Goal: Information Seeking & Learning: Learn about a topic

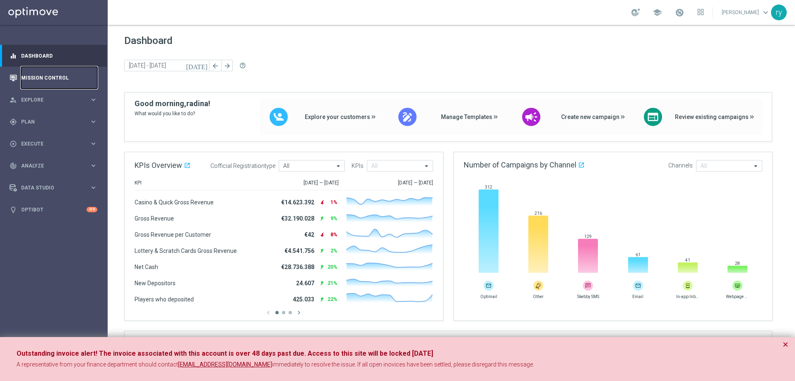
click at [49, 71] on link "Mission Control" at bounding box center [59, 78] width 76 height 22
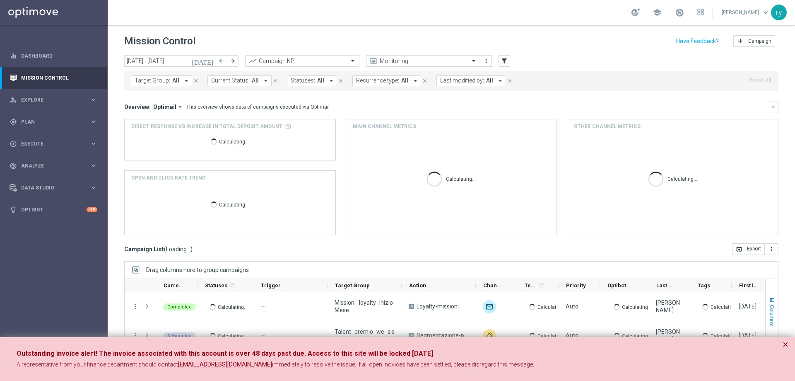
click at [786, 342] on button "×" at bounding box center [786, 344] width 6 height 10
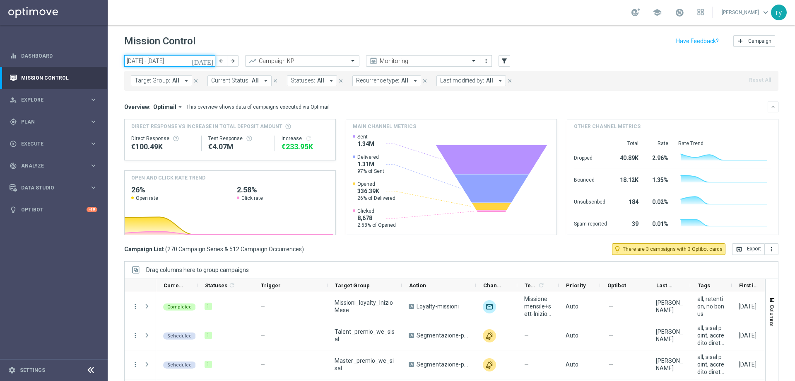
click at [154, 55] on input "01 Sep 2025 - 07 Sep 2025" at bounding box center [169, 61] width 91 height 12
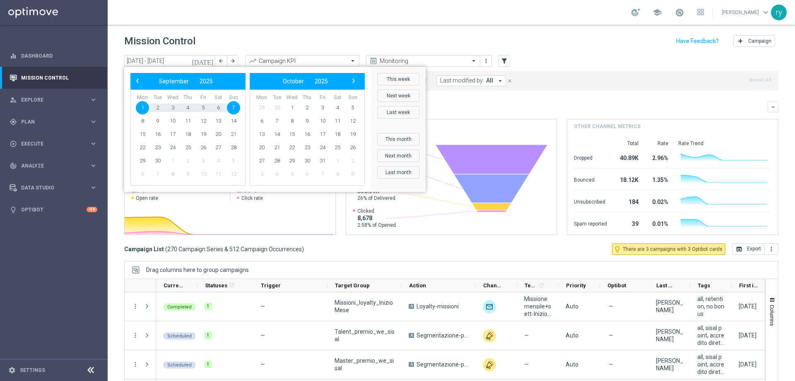
click at [143, 84] on bs-datepicker-navigation-view "‹ ​ September ​ 2025 ​ ›" at bounding box center [185, 81] width 107 height 11
click at [141, 81] on span "‹" at bounding box center [137, 80] width 11 height 11
click at [202, 107] on span "1" at bounding box center [203, 107] width 13 height 13
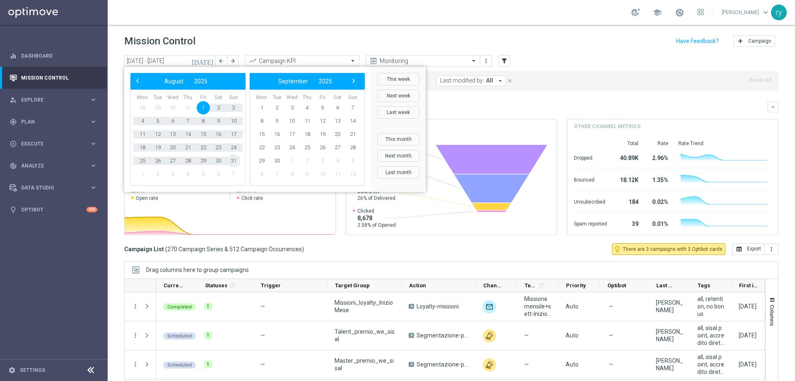
click at [236, 164] on span "31" at bounding box center [233, 160] width 13 height 13
type input "01 Aug 2025 - 31 Aug 2025"
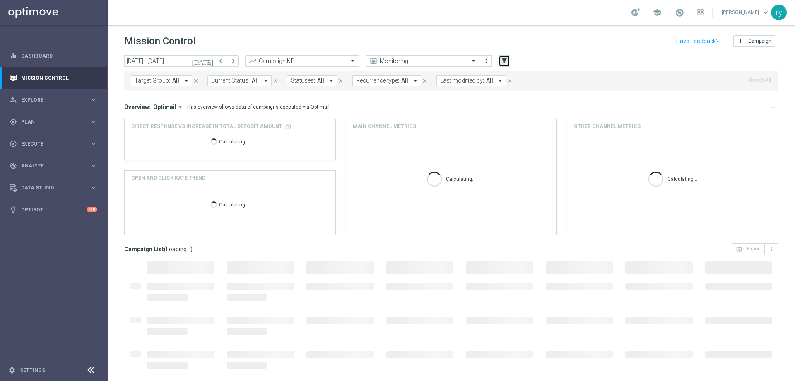
click at [501, 60] on icon "filter_alt" at bounding box center [504, 60] width 7 height 7
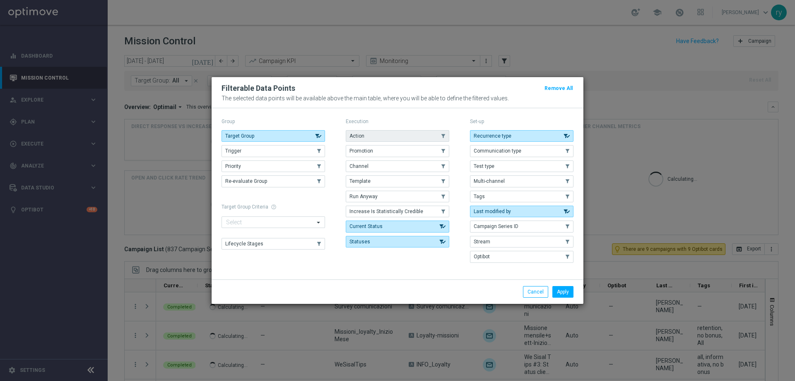
click at [435, 131] on button "Action" at bounding box center [398, 136] width 104 height 12
drag, startPoint x: 434, startPoint y: 147, endPoint x: 440, endPoint y: 157, distance: 12.0
click at [434, 147] on button "Promotion" at bounding box center [398, 151] width 104 height 12
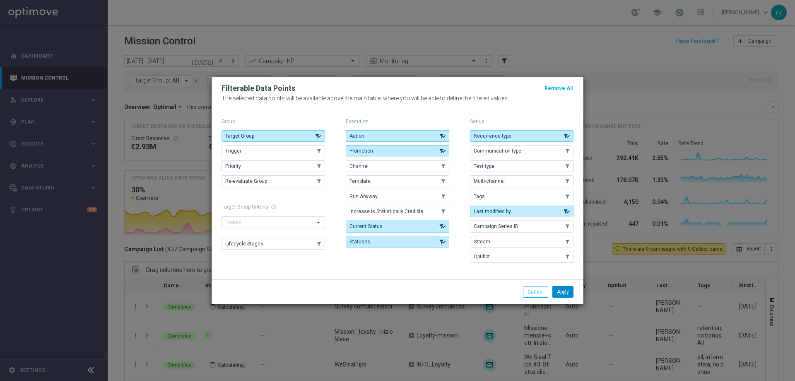
click at [561, 292] on button "Apply" at bounding box center [562, 292] width 21 height 12
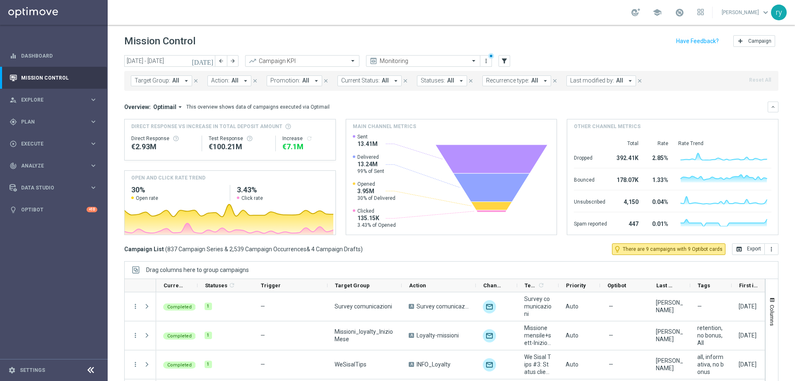
click at [313, 82] on icon "arrow_drop_down" at bounding box center [316, 80] width 7 height 7
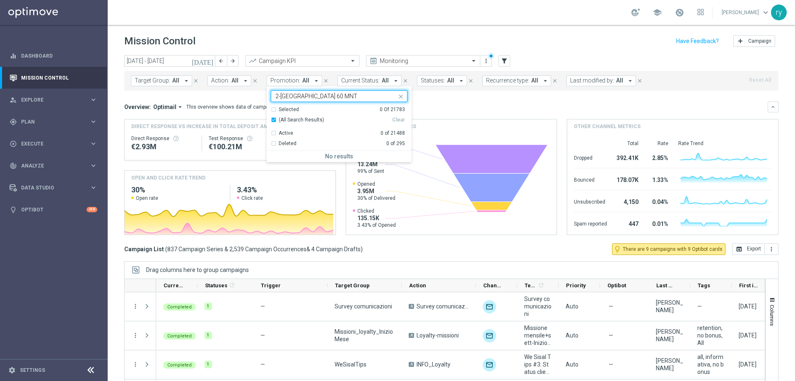
click at [284, 98] on input "2-W RICARICA 60 MNT" at bounding box center [335, 96] width 121 height 7
click at [322, 155] on div "RICARICA 60 MNT" at bounding box center [343, 157] width 128 height 5
type input "RICARICA 60 MNT"
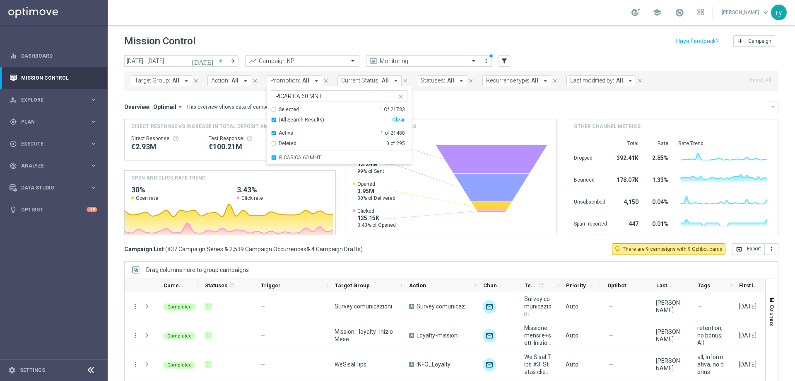
click at [448, 112] on div "Overview: Optimail arrow_drop_down This overview shows data of campaigns execut…" at bounding box center [451, 167] width 654 height 133
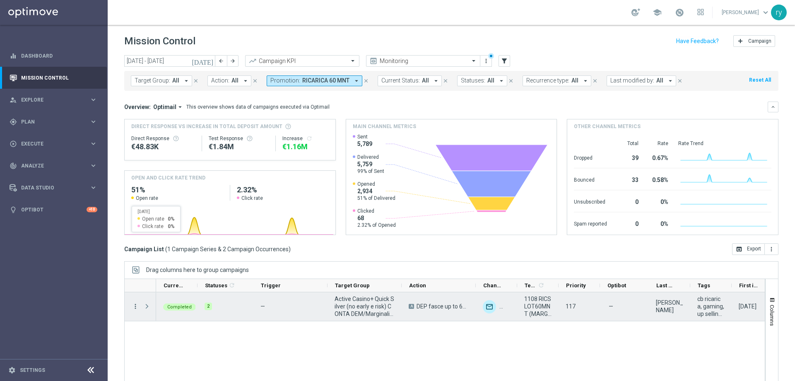
click at [135, 302] on icon "more_vert" at bounding box center [135, 305] width 7 height 7
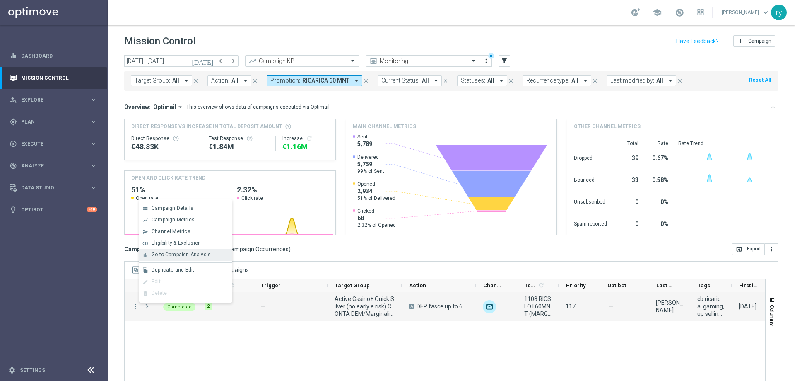
click at [165, 252] on span "Go to Campaign Analysis" at bounding box center [181, 254] width 59 height 6
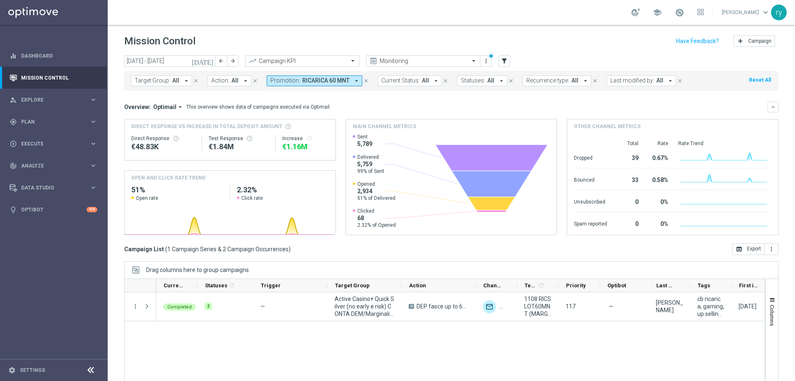
click at [353, 82] on icon "arrow_drop_down" at bounding box center [356, 80] width 7 height 7
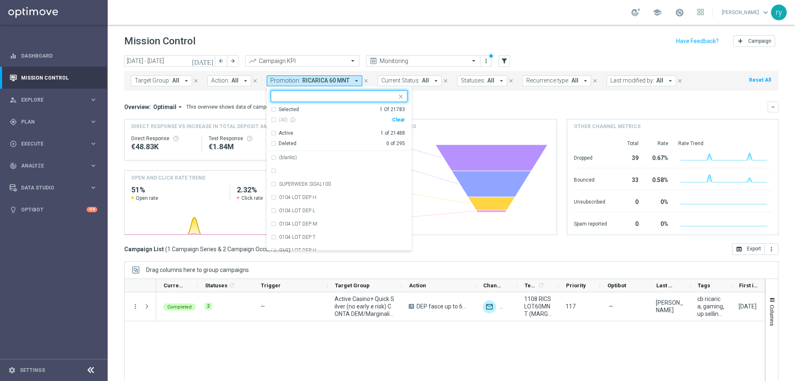
click at [400, 116] on div "(All) info_outline Clear" at bounding box center [338, 120] width 134 height 14
click at [0, 0] on div "Clear" at bounding box center [0, 0] width 0 height 0
click at [298, 98] on input "text" at bounding box center [335, 96] width 121 height 7
paste input "RICARICA8 MNL"
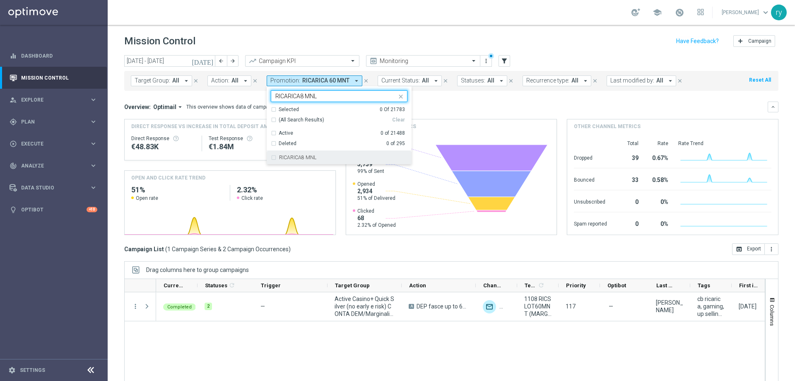
click at [315, 154] on div "RICARICA8 MNL" at bounding box center [339, 157] width 137 height 13
type input "RICARICA8 MNL"
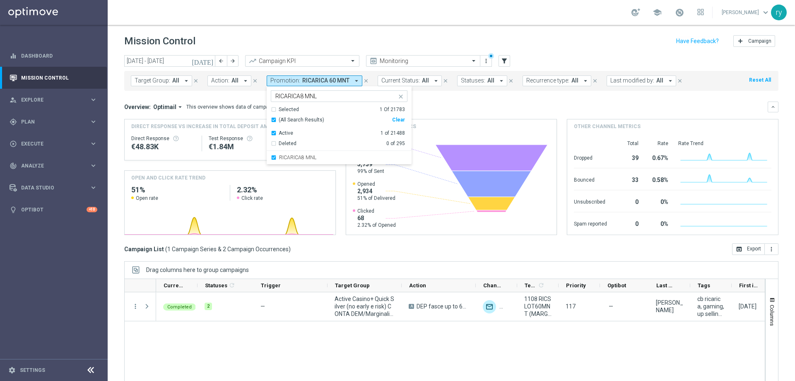
click at [423, 109] on div "Overview: Optimail arrow_drop_down This overview shows data of campaigns execut…" at bounding box center [445, 106] width 643 height 7
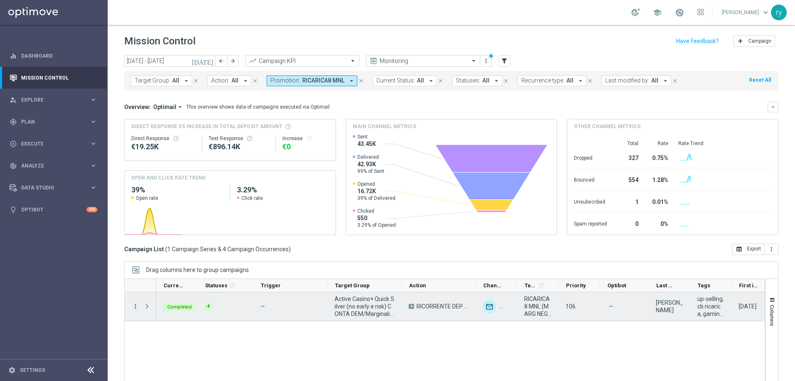
click at [136, 309] on icon "more_vert" at bounding box center [135, 305] width 7 height 7
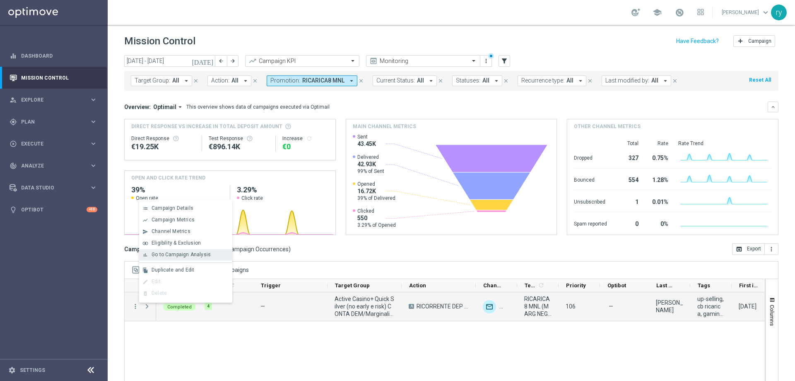
click at [169, 252] on span "Go to Campaign Analysis" at bounding box center [181, 254] width 59 height 6
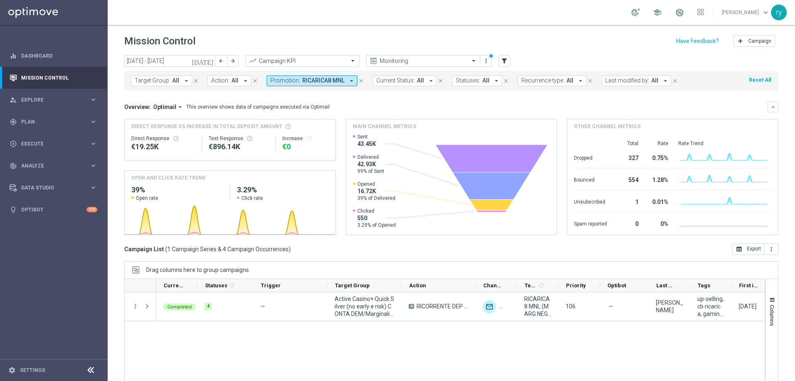
click at [351, 79] on icon "arrow_drop_down" at bounding box center [351, 80] width 7 height 7
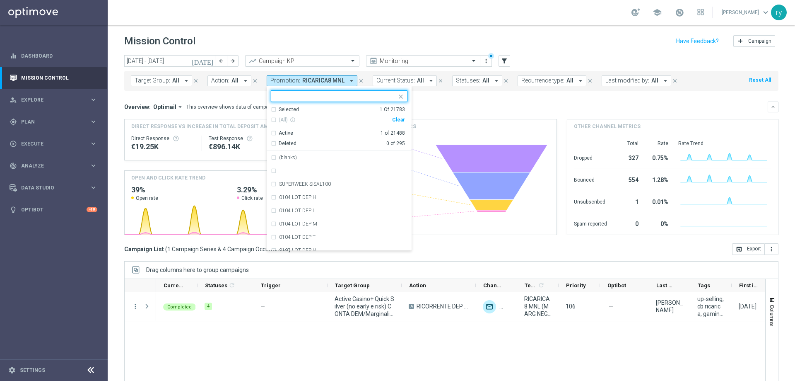
click at [0, 0] on div "Clear" at bounding box center [0, 0] width 0 height 0
click at [318, 95] on input "text" at bounding box center [335, 96] width 121 height 7
paste input "RICARICASLOT 8L"
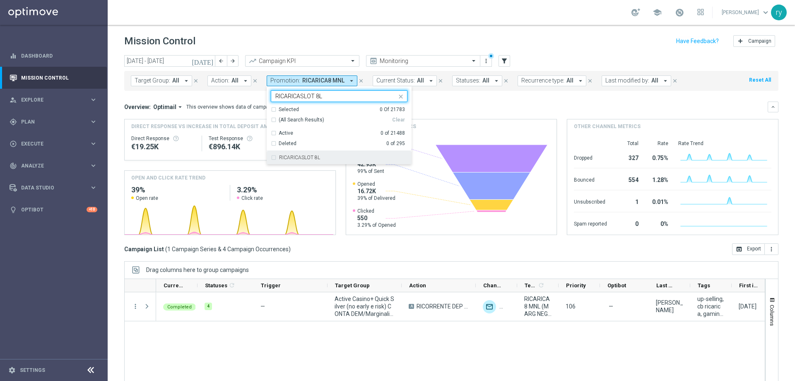
drag, startPoint x: 313, startPoint y: 159, endPoint x: 352, endPoint y: 141, distance: 42.8
click at [313, 158] on label "RICARICASLOT 8L" at bounding box center [299, 157] width 41 height 5
type input "RICARICASLOT 8L"
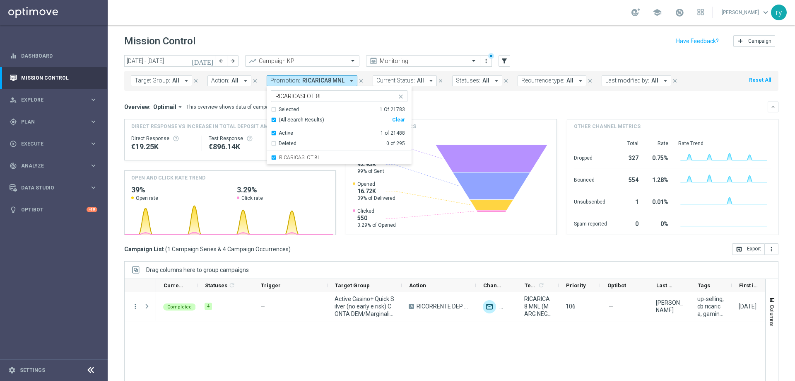
click at [438, 99] on mini-dashboard "Overview: Optimail arrow_drop_down This overview shows data of campaigns execut…" at bounding box center [451, 167] width 654 height 152
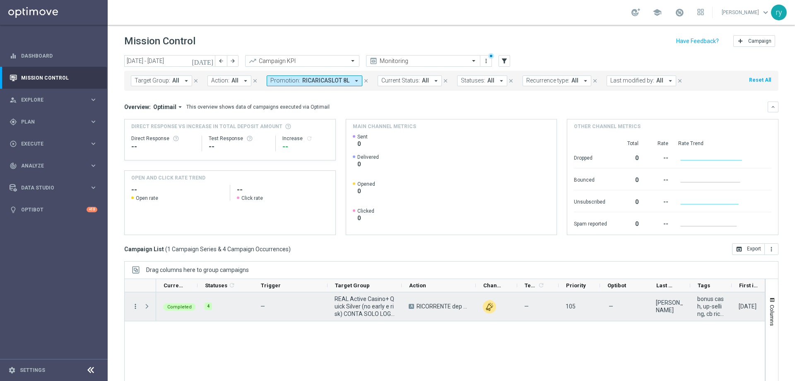
click at [136, 306] on icon "more_vert" at bounding box center [135, 305] width 7 height 7
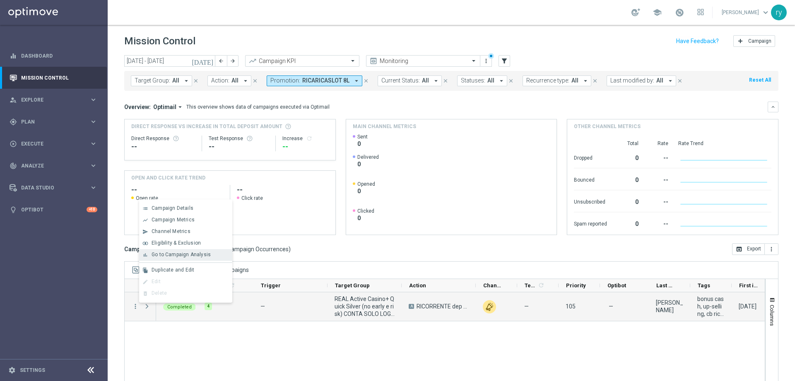
click at [164, 250] on div "bar_chart Go to Campaign Analysis" at bounding box center [185, 255] width 93 height 12
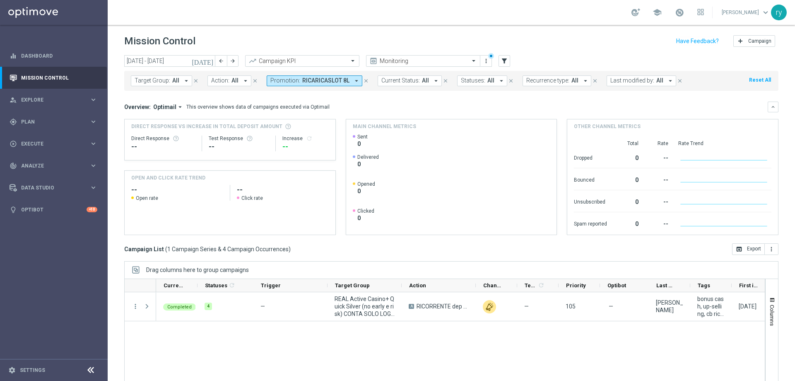
click at [353, 82] on icon "arrow_drop_down" at bounding box center [356, 80] width 7 height 7
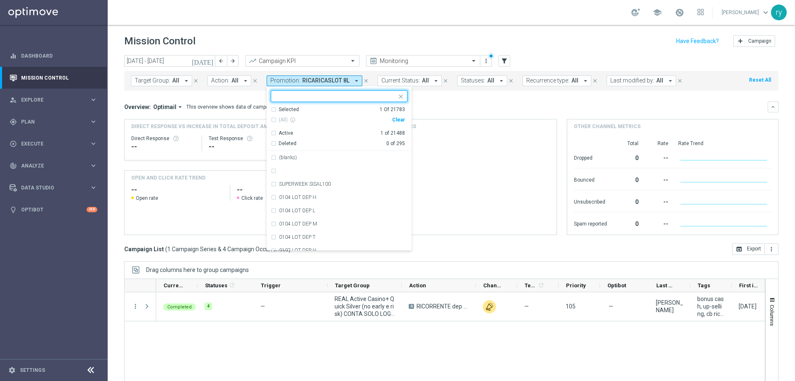
click at [0, 0] on div "Clear" at bounding box center [0, 0] width 0 height 0
click at [324, 97] on input "text" at bounding box center [335, 96] width 121 height 7
paste input "2808 DEPSLOT180 ST"
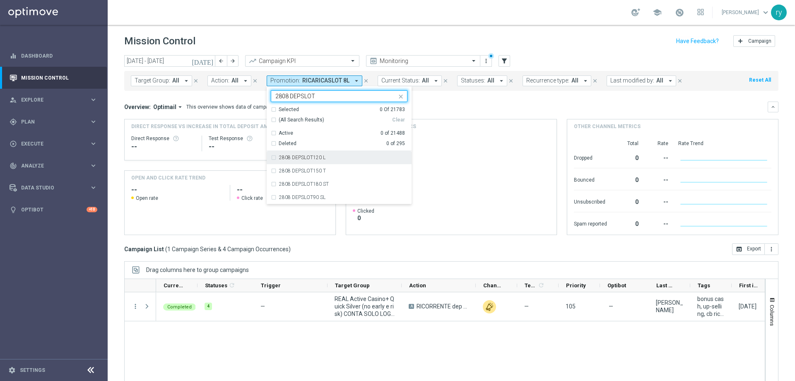
click at [273, 156] on div "2808 DEPSLOT120 L" at bounding box center [339, 157] width 137 height 13
type input "2808 DEPSLOT"
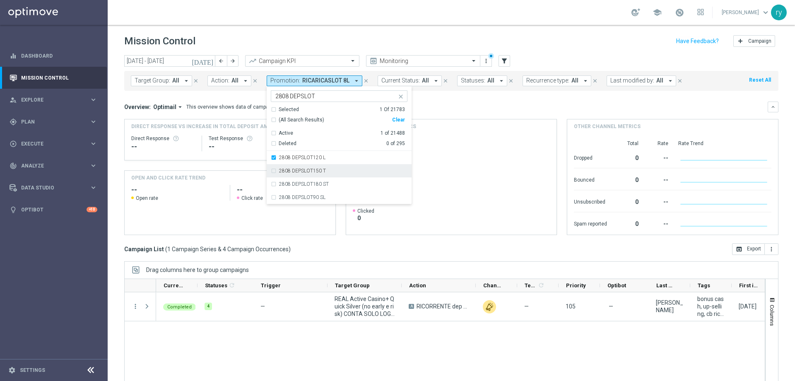
click at [273, 171] on div "2808 DEPSLOT150 T" at bounding box center [339, 170] width 137 height 13
click at [272, 181] on div "2808 DEPSLOT180 ST" at bounding box center [339, 183] width 137 height 13
click at [272, 198] on div "2808 DEPSLOT90 SL" at bounding box center [339, 196] width 137 height 13
click at [426, 94] on mini-dashboard "Overview: Optimail arrow_drop_down This overview shows data of campaigns execut…" at bounding box center [451, 167] width 654 height 152
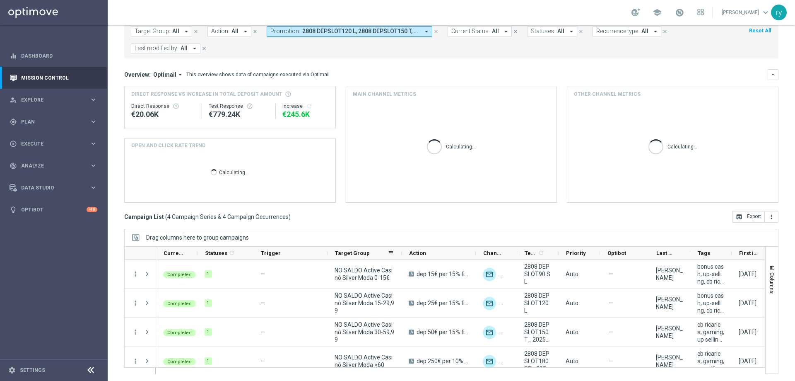
scroll to position [51, 0]
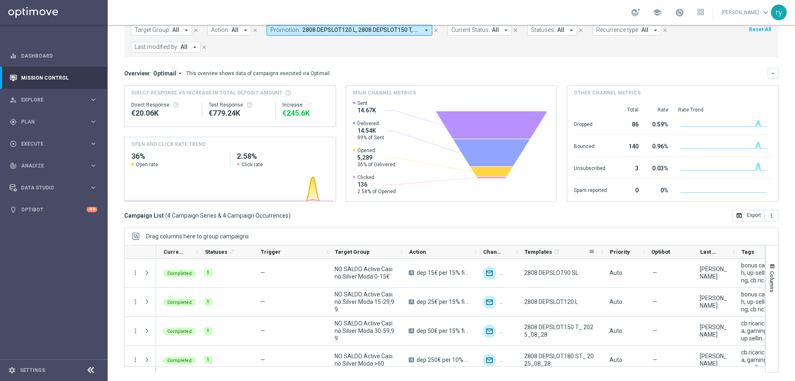
drag, startPoint x: 557, startPoint y: 253, endPoint x: 601, endPoint y: 252, distance: 43.9
click at [601, 252] on div at bounding box center [602, 251] width 3 height 13
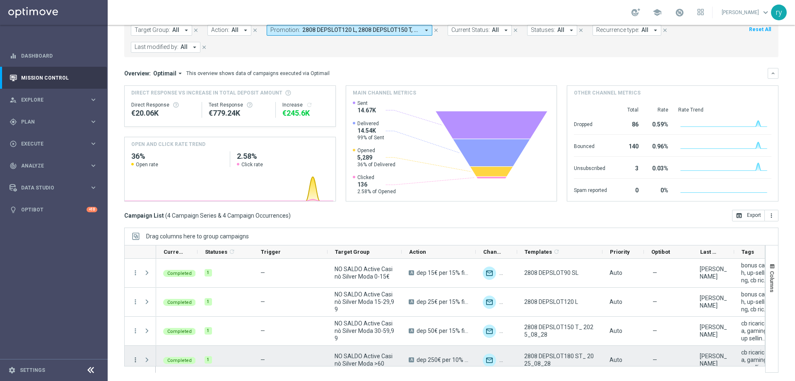
click at [135, 359] on icon "more_vert" at bounding box center [135, 359] width 7 height 7
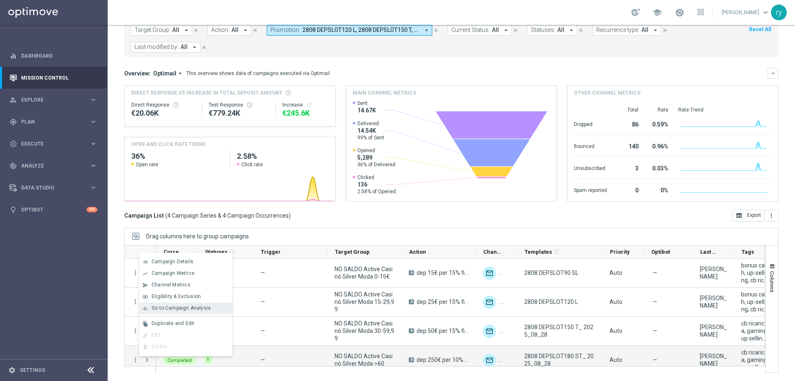
click at [159, 306] on span "Go to Campaign Analysis" at bounding box center [181, 308] width 59 height 6
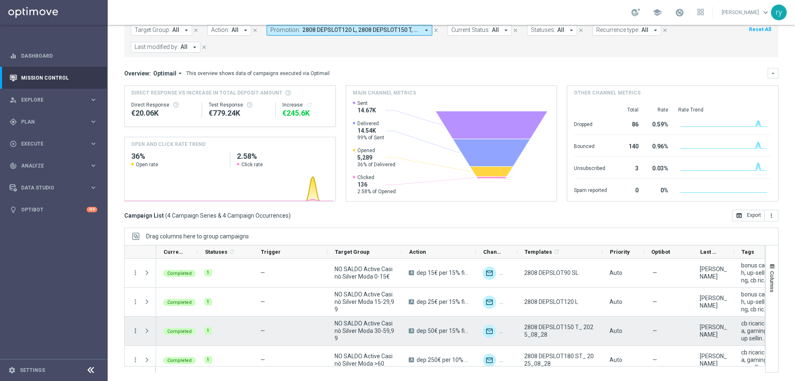
click at [132, 332] on icon "more_vert" at bounding box center [135, 330] width 7 height 7
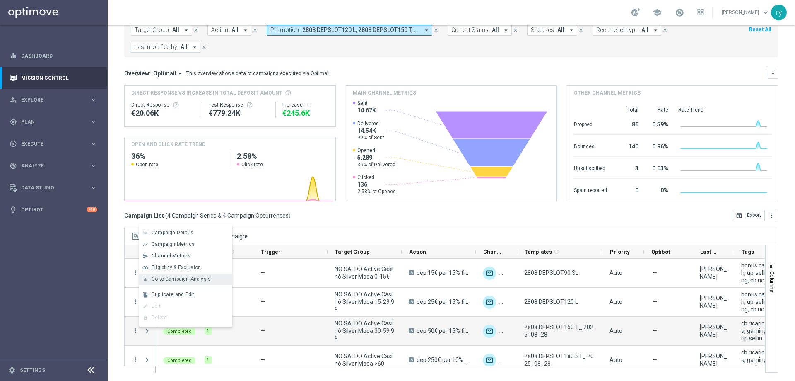
click at [159, 279] on span "Go to Campaign Analysis" at bounding box center [181, 279] width 59 height 6
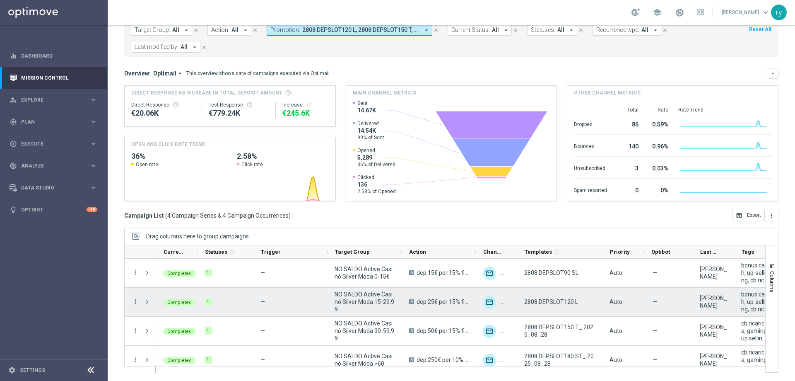
click at [133, 301] on icon "more_vert" at bounding box center [135, 301] width 7 height 7
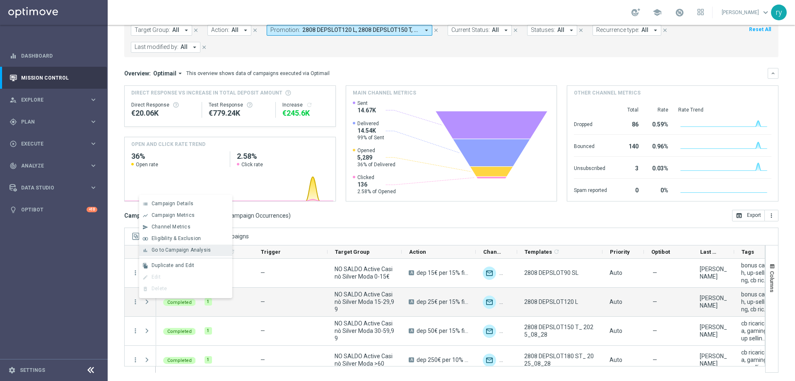
click at [152, 250] on span "Go to Campaign Analysis" at bounding box center [181, 250] width 59 height 6
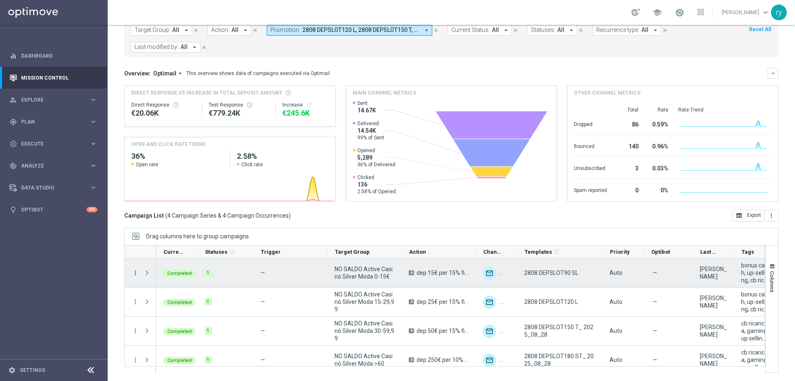
click at [134, 274] on icon "more_vert" at bounding box center [135, 272] width 7 height 7
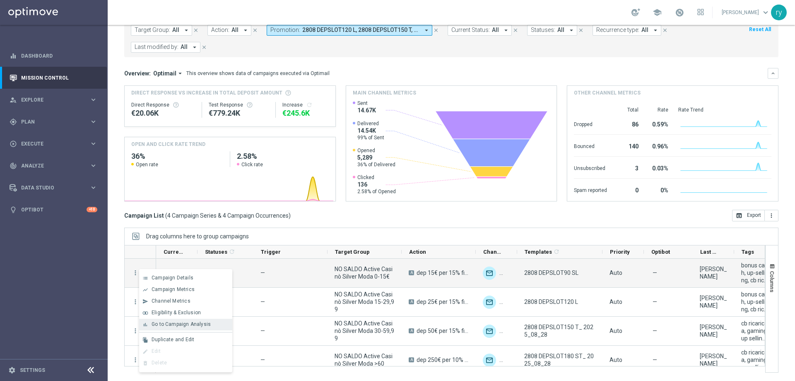
click at [149, 322] on div "bar_chart" at bounding box center [145, 324] width 12 height 6
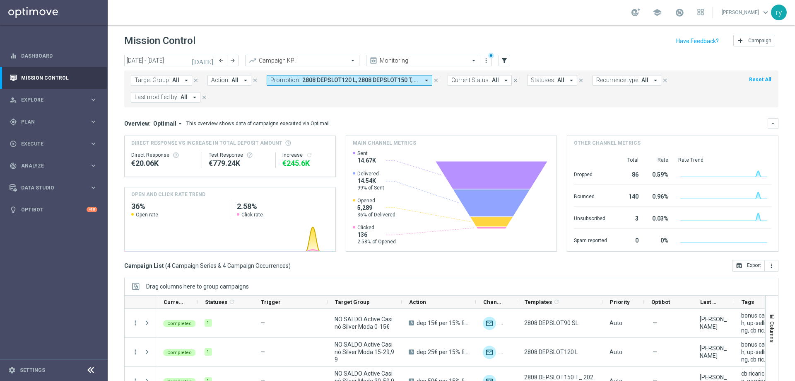
scroll to position [0, 0]
click at [426, 79] on icon "arrow_drop_down" at bounding box center [426, 80] width 7 height 7
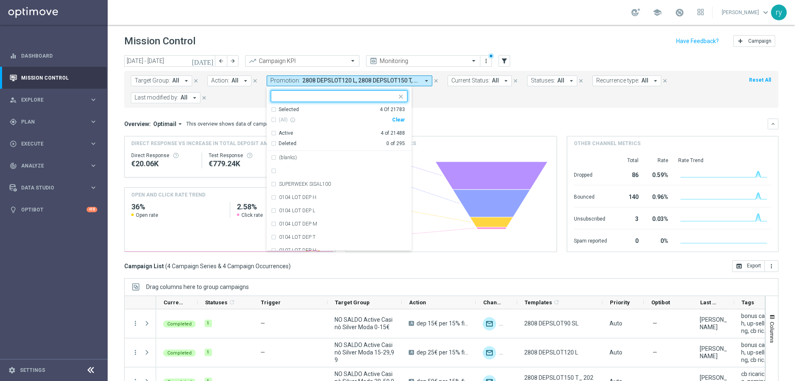
click at [0, 0] on div "Clear" at bounding box center [0, 0] width 0 height 0
click at [318, 97] on input "text" at bounding box center [335, 96] width 121 height 7
paste input "2508 DEPSLOT"
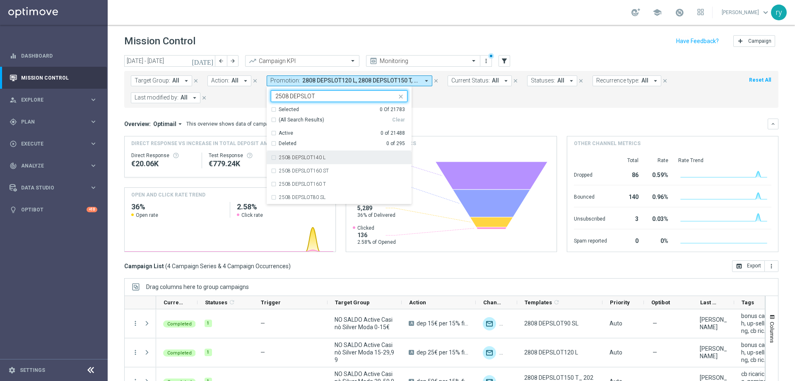
click at [272, 158] on div "2508 DEPSLOT140 L" at bounding box center [339, 157] width 137 height 13
type input "2508 DEPSLOT"
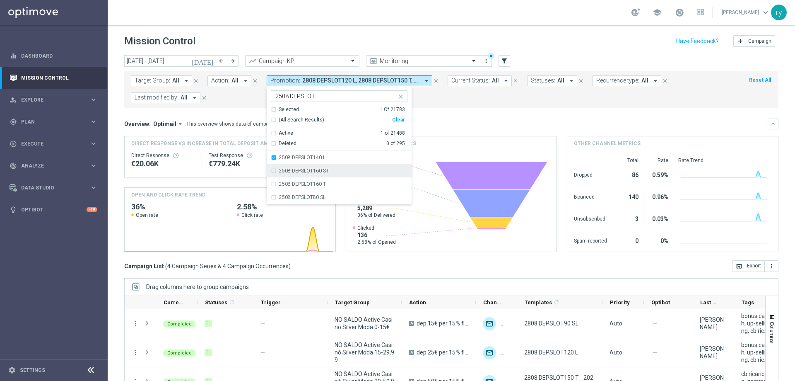
click at [271, 171] on div "2508 DEPSLOT160 ST" at bounding box center [339, 170] width 137 height 13
click at [271, 183] on div "2508 DEPSLOT160 T" at bounding box center [339, 183] width 137 height 13
click at [271, 198] on div "2508 DEPSLOT80 SL" at bounding box center [339, 196] width 137 height 13
click at [423, 123] on div "Overview: Optimail arrow_drop_down This overview shows data of campaigns execut…" at bounding box center [445, 123] width 643 height 7
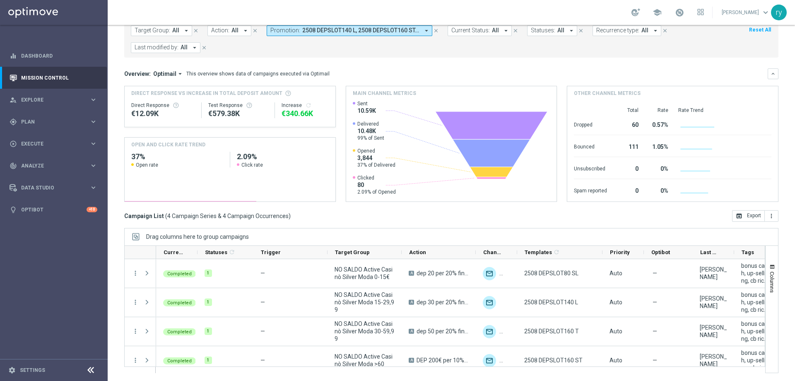
scroll to position [51, 0]
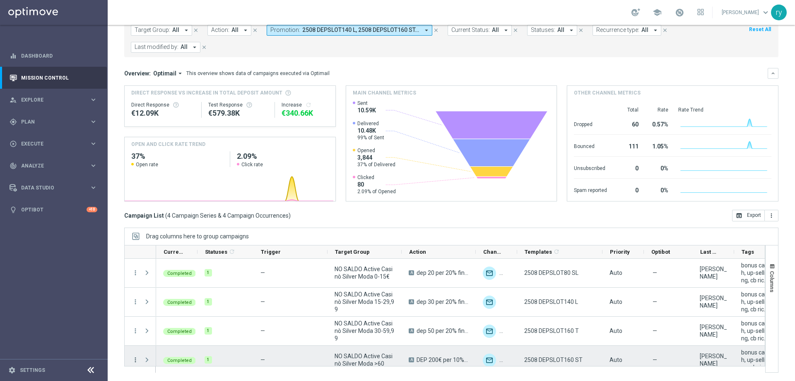
click at [135, 363] on icon "more_vert" at bounding box center [135, 359] width 7 height 7
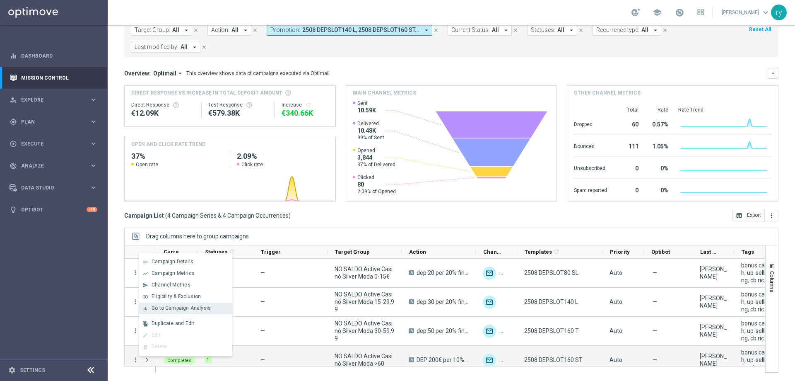
click at [153, 310] on span "Go to Campaign Analysis" at bounding box center [181, 308] width 59 height 6
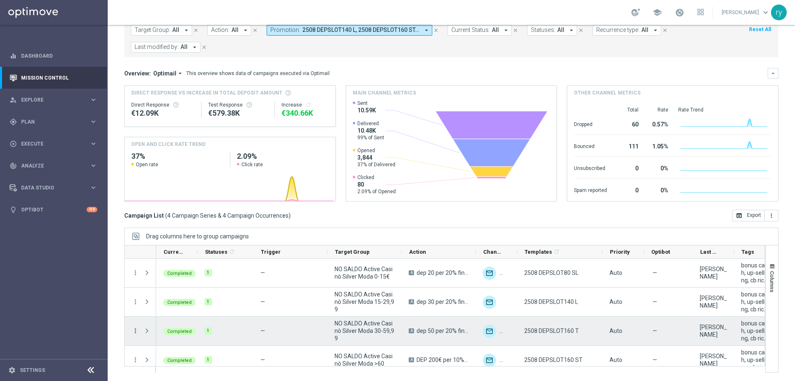
click at [133, 330] on icon "more_vert" at bounding box center [135, 330] width 7 height 7
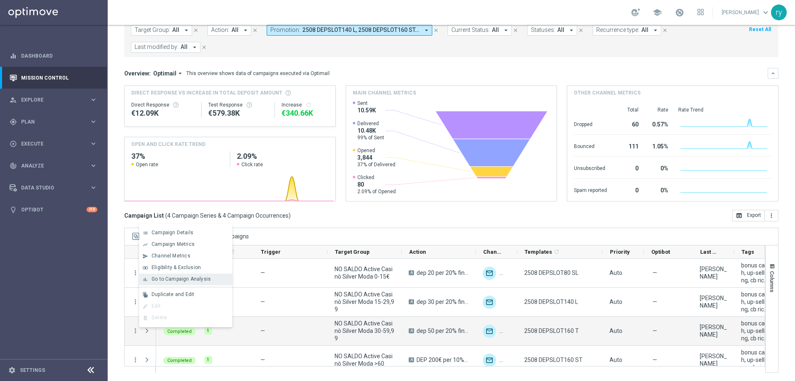
click at [196, 282] on span "Go to Campaign Analysis" at bounding box center [181, 279] width 59 height 6
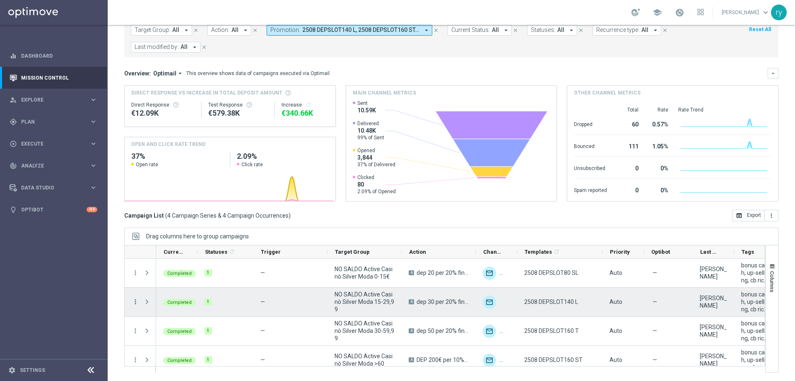
click at [134, 301] on icon "more_vert" at bounding box center [135, 301] width 7 height 7
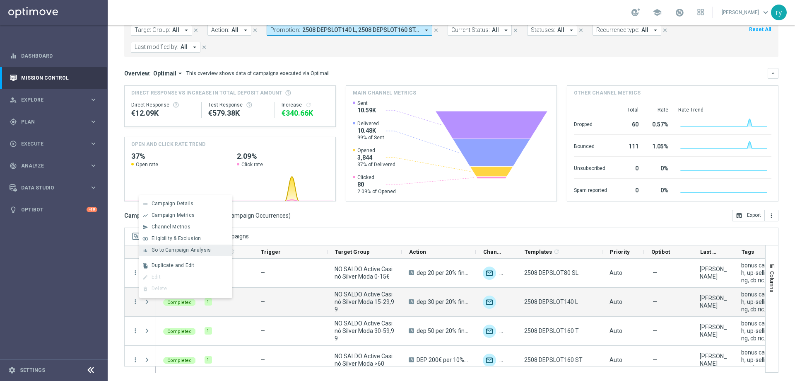
click at [178, 251] on span "Go to Campaign Analysis" at bounding box center [181, 250] width 59 height 6
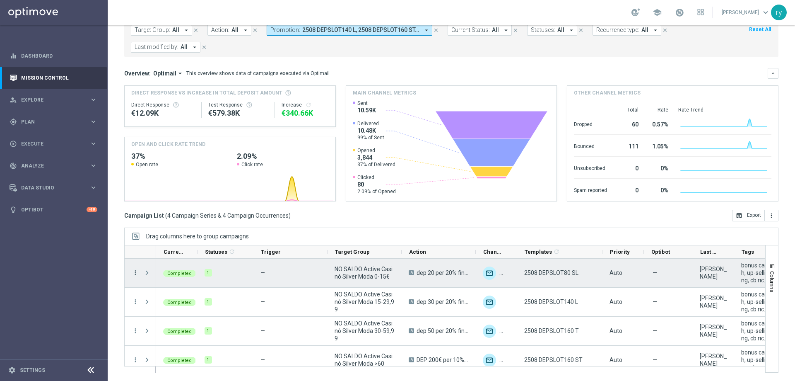
click at [138, 273] on icon "more_vert" at bounding box center [135, 272] width 7 height 7
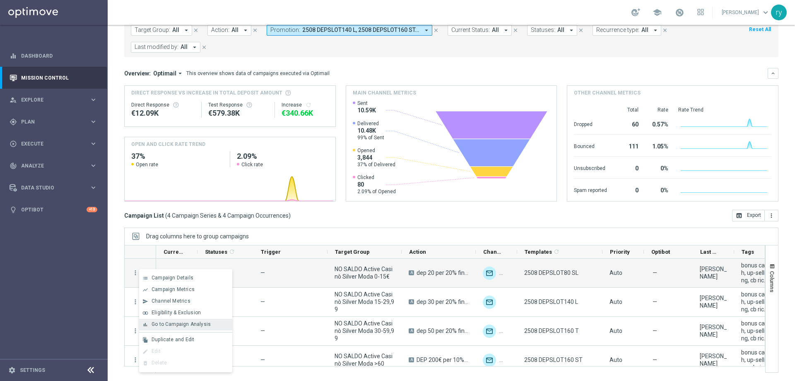
click at [146, 323] on icon "bar_chart" at bounding box center [145, 324] width 6 height 6
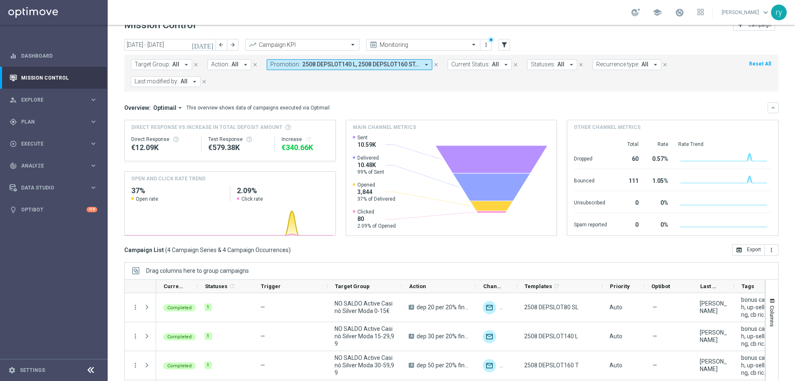
scroll to position [0, 0]
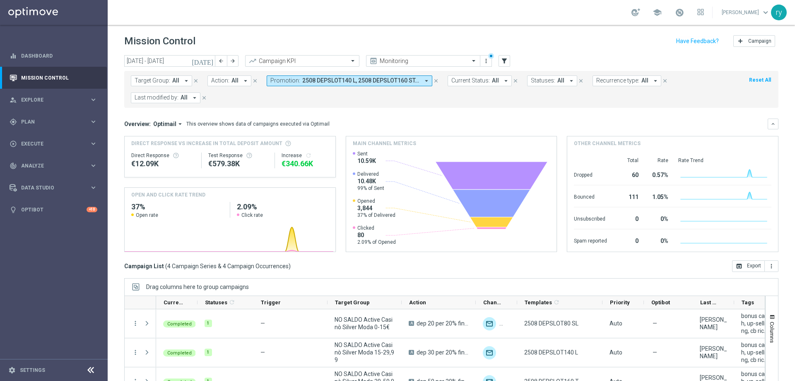
click at [424, 78] on icon "arrow_drop_down" at bounding box center [426, 80] width 7 height 7
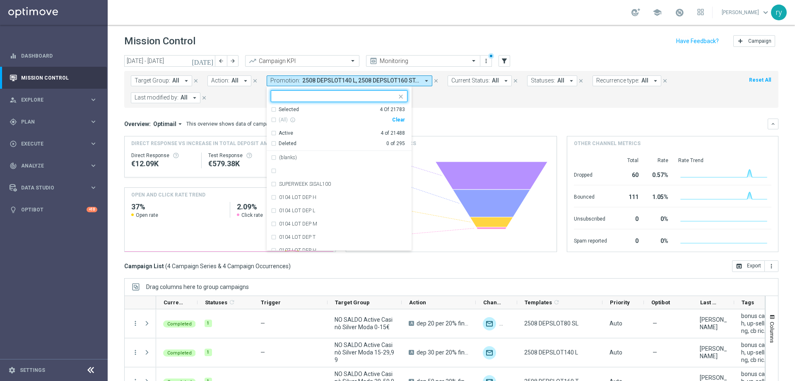
click at [0, 0] on div "Clear" at bounding box center [0, 0] width 0 height 0
click at [334, 95] on input "text" at bounding box center [335, 96] width 121 height 7
paste input "RICARICASLOT 8L"
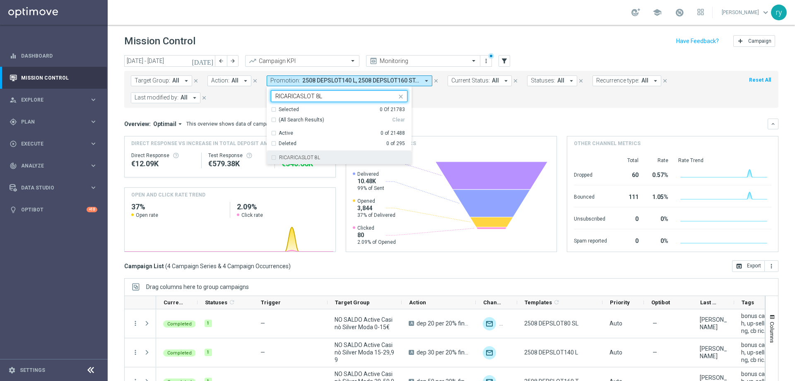
click at [330, 156] on div "RICARICASLOT 8L" at bounding box center [343, 157] width 128 height 5
type input "RICARICASLOT 8L"
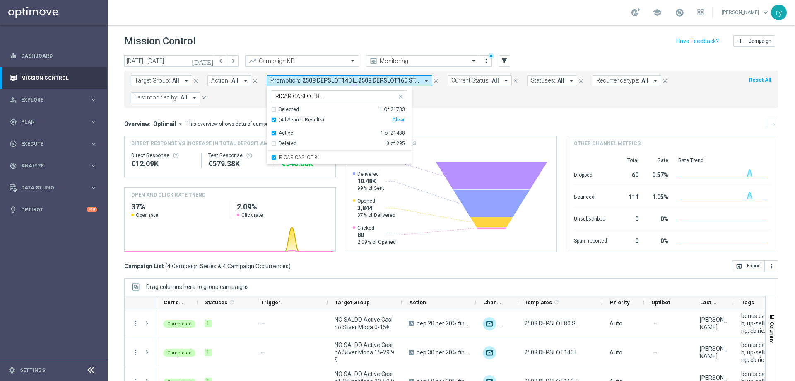
click at [453, 112] on mini-dashboard "Overview: Optimail arrow_drop_down This overview shows data of campaigns execut…" at bounding box center [451, 184] width 654 height 152
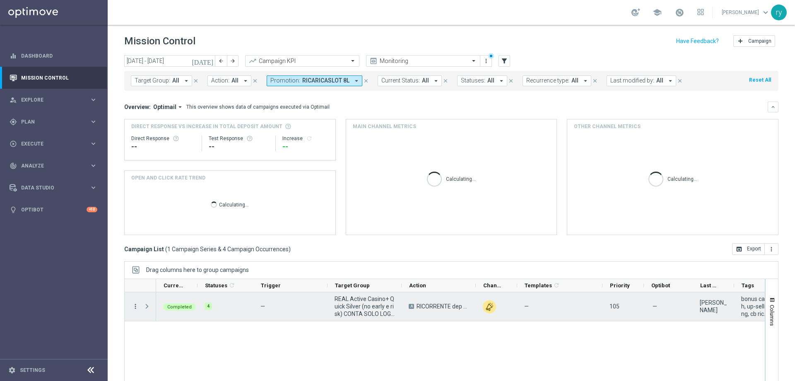
click at [137, 306] on icon "more_vert" at bounding box center [135, 305] width 7 height 7
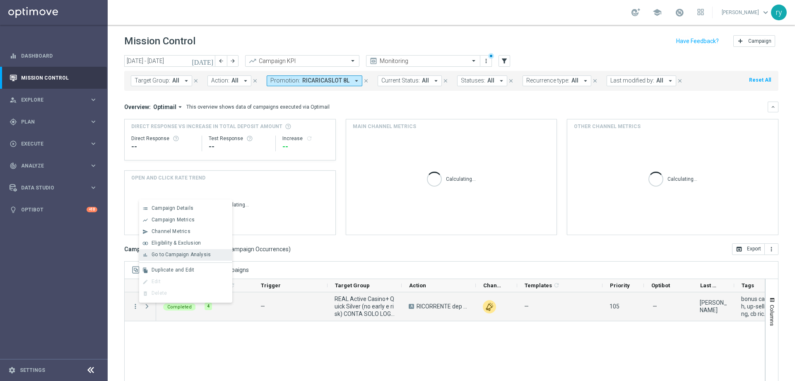
click at [157, 257] on span "Go to Campaign Analysis" at bounding box center [181, 254] width 59 height 6
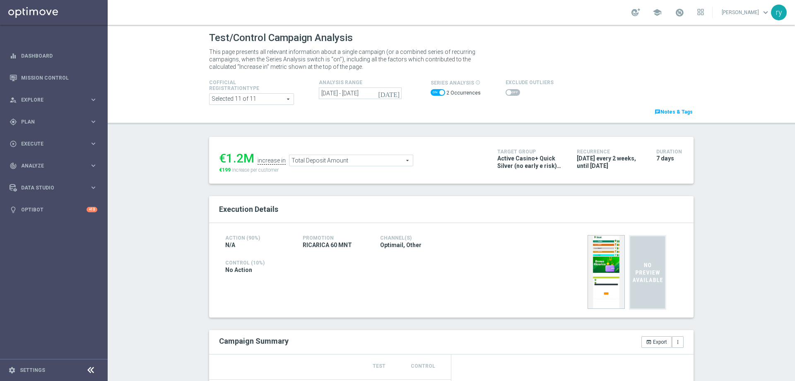
click at [432, 89] on span at bounding box center [438, 92] width 14 height 7
click at [432, 89] on input "checkbox" at bounding box center [438, 92] width 14 height 7
checkbox input "false"
click at [507, 91] on span at bounding box center [512, 92] width 14 height 7
click at [507, 91] on input "checkbox" at bounding box center [512, 92] width 14 height 7
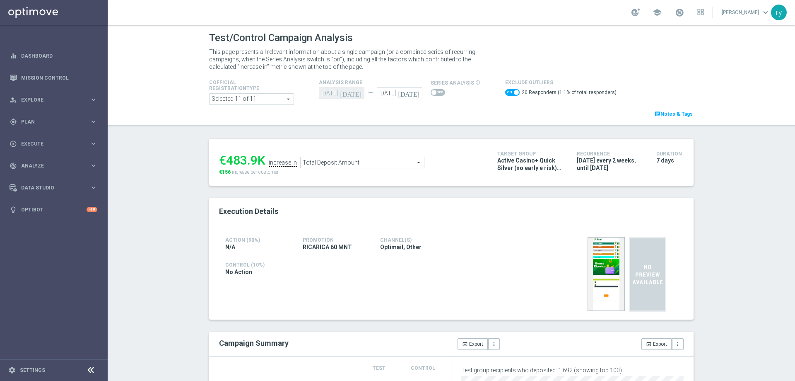
click at [505, 90] on span at bounding box center [512, 92] width 14 height 7
click at [505, 90] on input "checkbox" at bounding box center [512, 92] width 14 height 7
checkbox input "false"
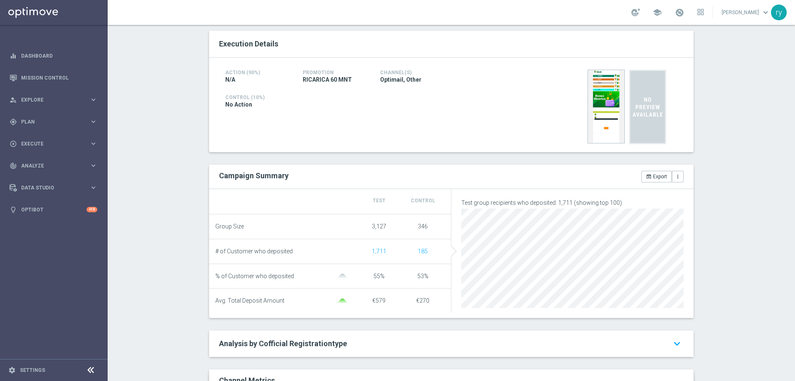
scroll to position [166, 0]
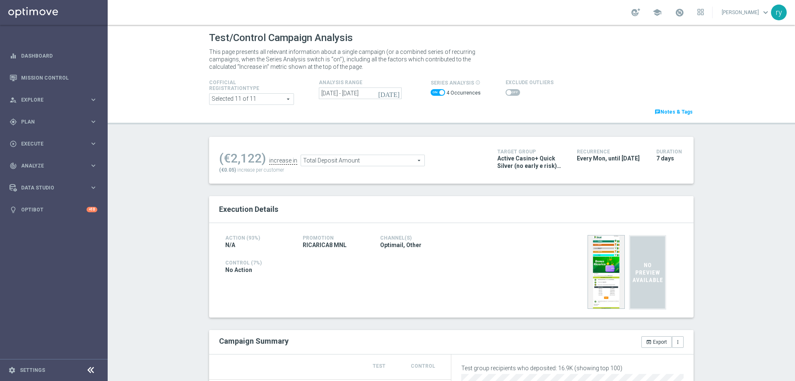
click at [435, 94] on span at bounding box center [438, 92] width 14 height 7
click at [435, 94] on input "checkbox" at bounding box center [438, 92] width 14 height 7
checkbox input "false"
click at [506, 92] on span at bounding box center [512, 92] width 14 height 7
click at [506, 92] on input "checkbox" at bounding box center [512, 92] width 14 height 7
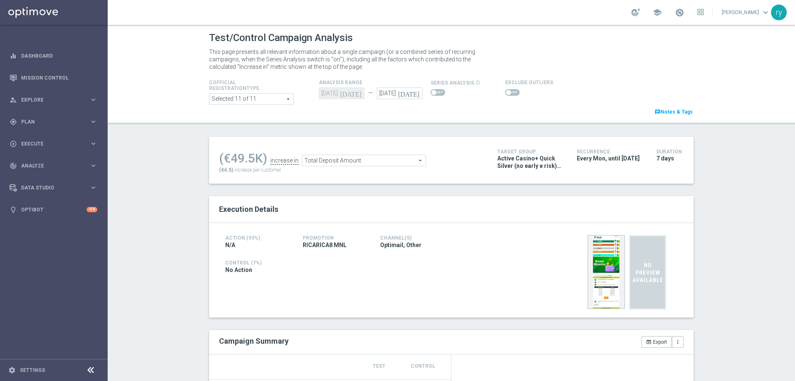
checkbox input "true"
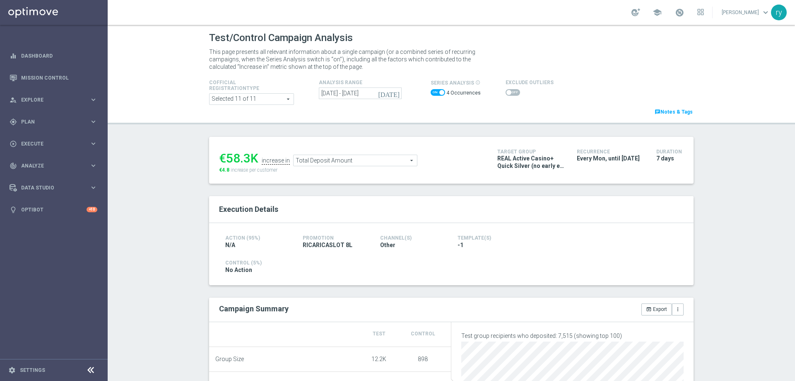
click at [431, 90] on span at bounding box center [438, 92] width 14 height 7
click at [431, 90] on input "checkbox" at bounding box center [438, 92] width 14 height 7
checkbox input "false"
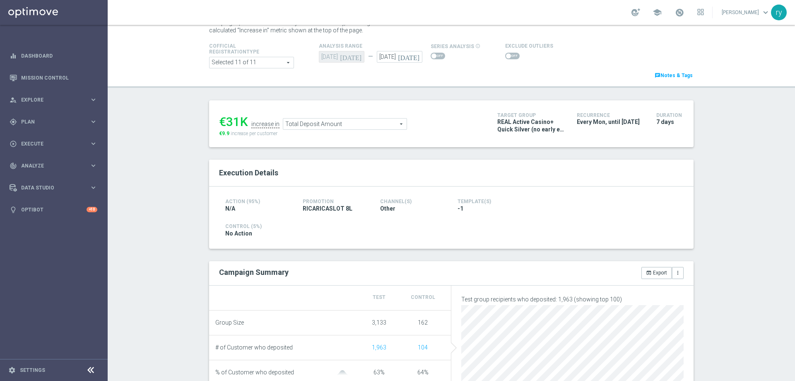
scroll to position [2, 0]
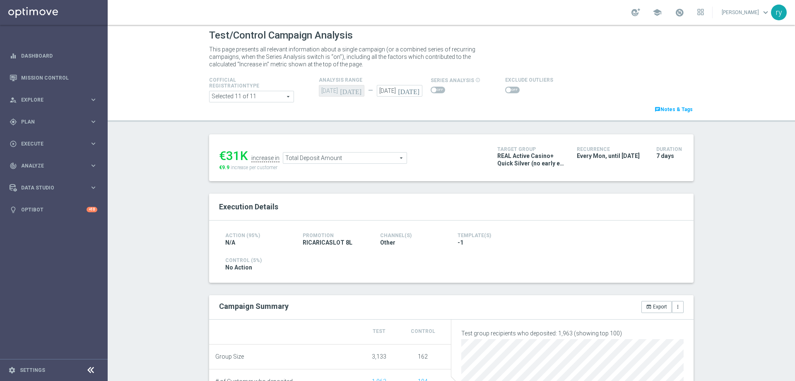
click at [506, 92] on span at bounding box center [512, 90] width 14 height 7
click at [506, 92] on input "checkbox" at bounding box center [512, 90] width 14 height 7
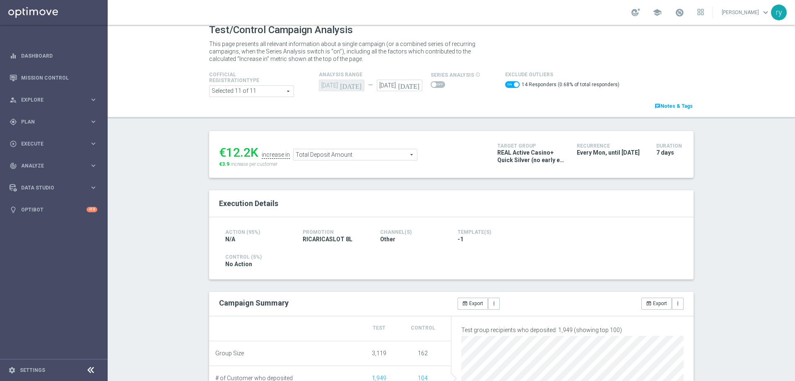
scroll to position [0, 0]
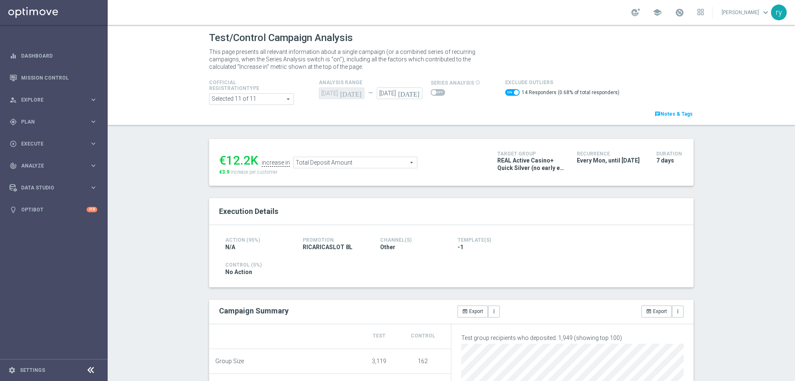
click at [499, 92] on div "Exclude Outliers 14 Responders (0.68% of total responders)" at bounding box center [582, 88] width 166 height 22
click at [505, 93] on span at bounding box center [512, 92] width 14 height 7
click at [505, 93] on input "checkbox" at bounding box center [512, 92] width 14 height 7
checkbox input "false"
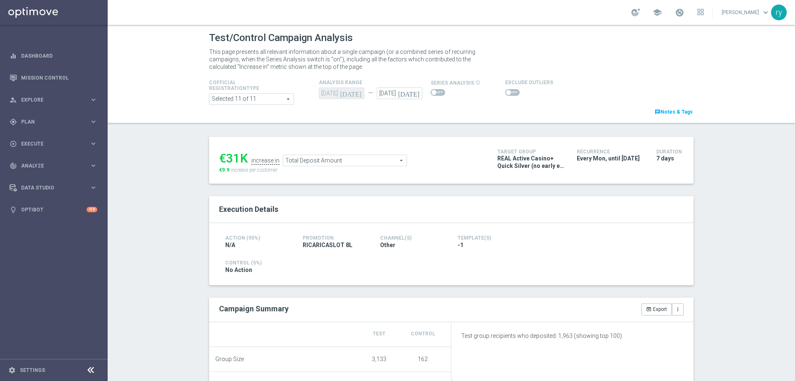
scroll to position [124, 0]
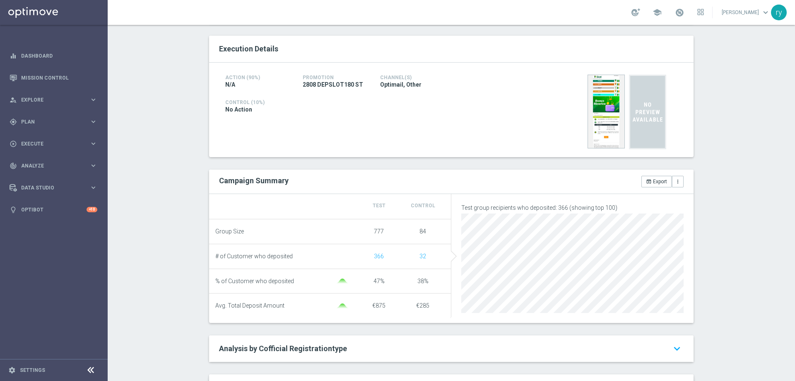
scroll to position [166, 0]
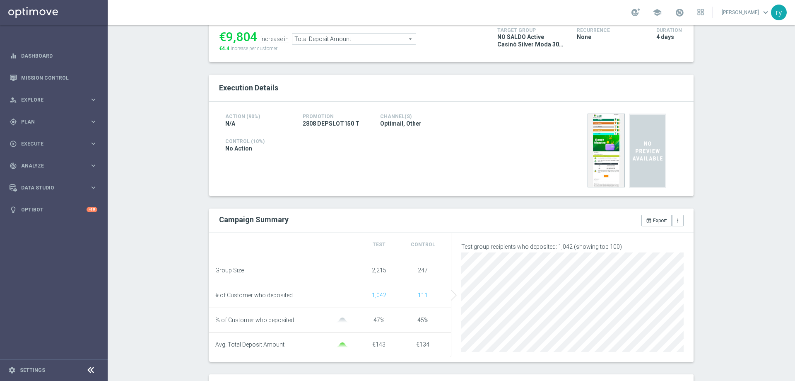
scroll to position [41, 0]
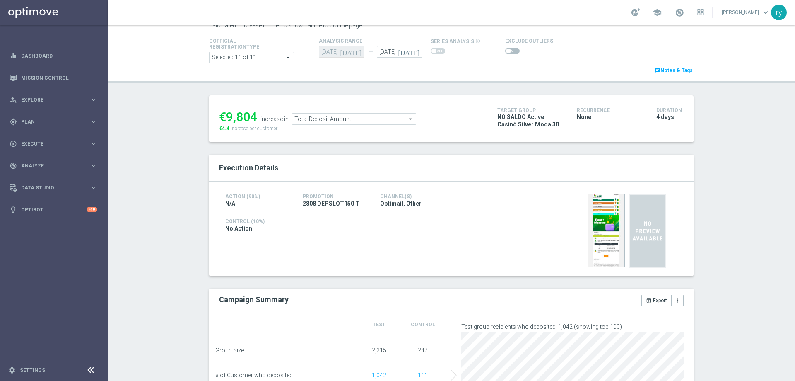
click at [507, 52] on span at bounding box center [512, 51] width 14 height 7
click at [507, 52] on input "checkbox" at bounding box center [512, 51] width 14 height 7
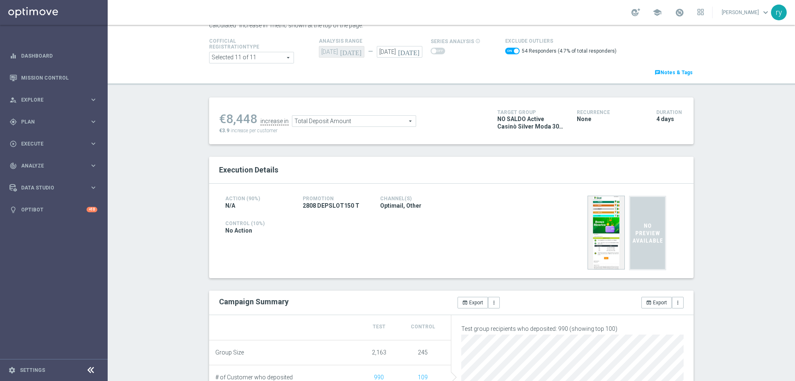
click at [507, 52] on span at bounding box center [512, 51] width 14 height 7
click at [507, 52] on input "checkbox" at bounding box center [512, 51] width 14 height 7
checkbox input "false"
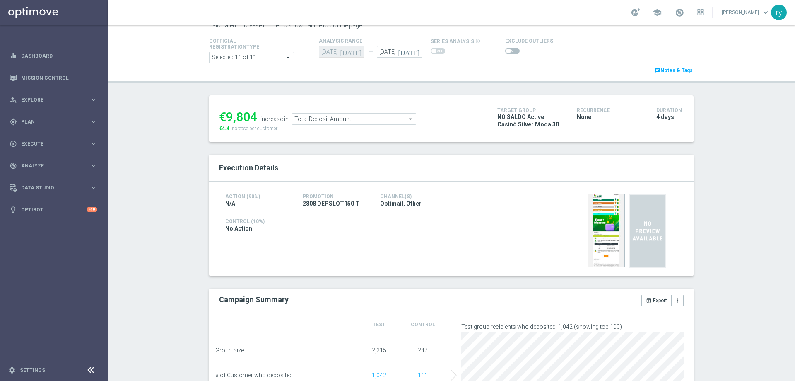
scroll to position [124, 0]
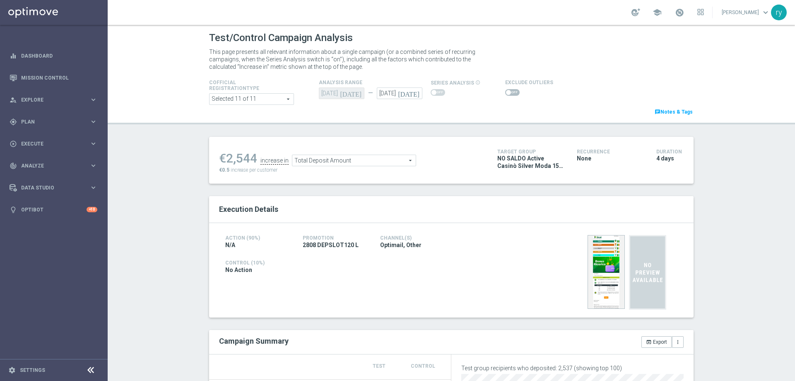
click at [505, 89] on span at bounding box center [512, 92] width 14 height 7
click at [505, 89] on input "checkbox" at bounding box center [512, 92] width 14 height 7
checkbox input "true"
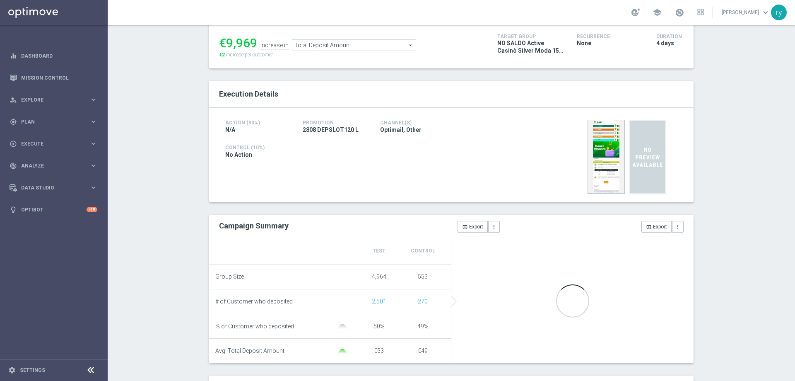
scroll to position [124, 0]
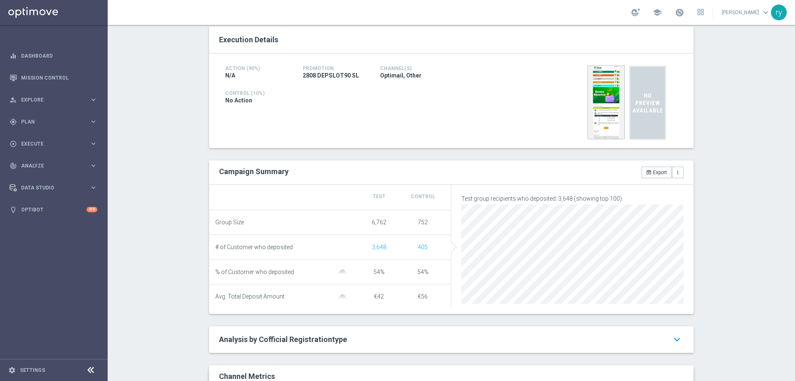
scroll to position [41, 0]
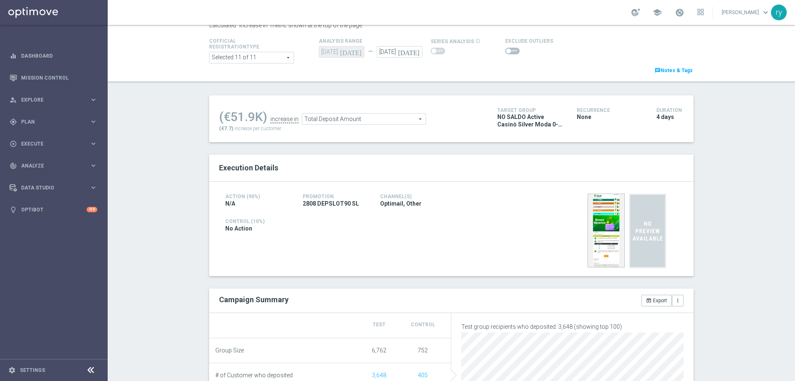
click at [513, 53] on input "checkbox" at bounding box center [512, 51] width 14 height 7
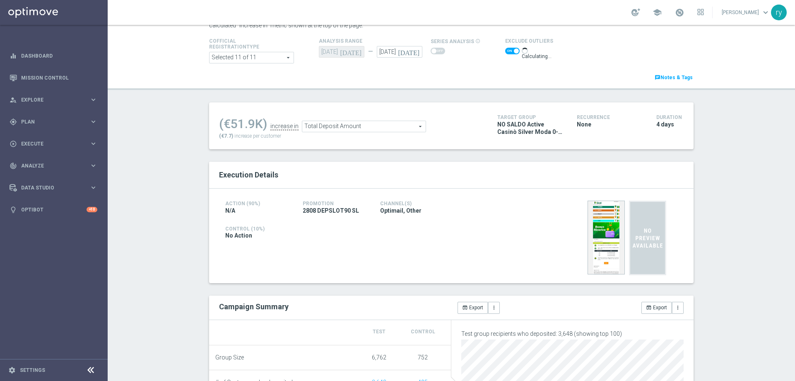
click at [514, 51] on span at bounding box center [516, 50] width 5 height 5
click at [508, 51] on input "checkbox" at bounding box center [512, 51] width 14 height 7
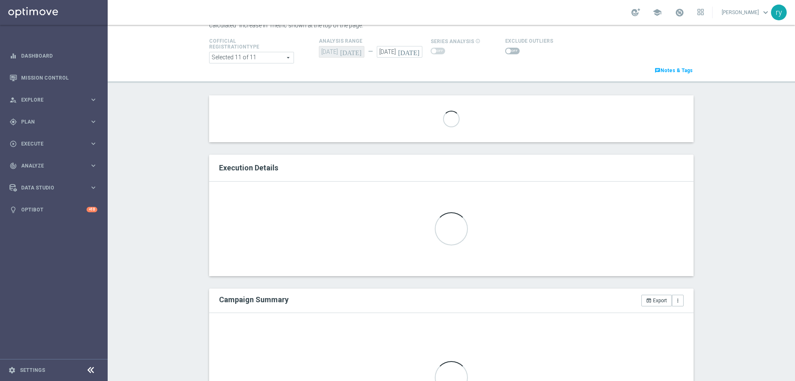
click at [508, 51] on span at bounding box center [512, 51] width 14 height 7
click at [508, 51] on input "checkbox" at bounding box center [512, 51] width 14 height 7
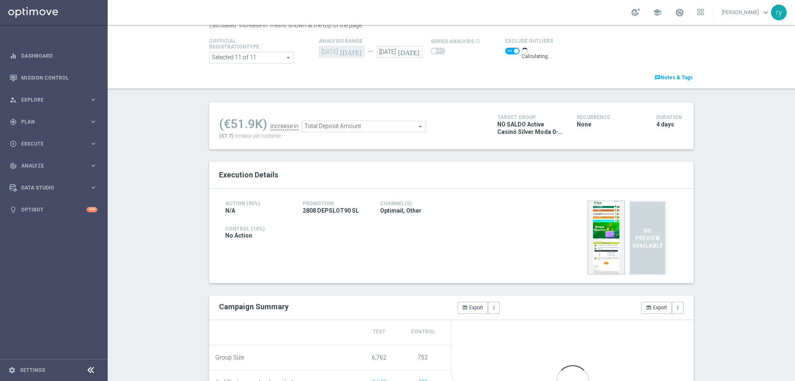
click at [507, 51] on span at bounding box center [512, 51] width 14 height 7
click at [507, 51] on input "checkbox" at bounding box center [512, 51] width 14 height 7
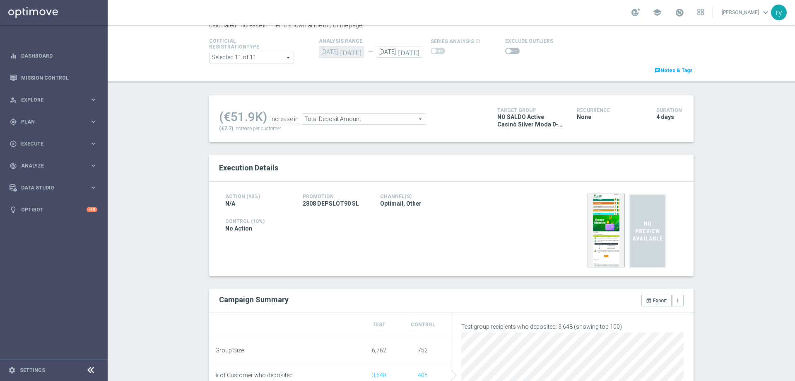
click at [505, 51] on span at bounding box center [512, 51] width 14 height 7
click at [505, 51] on input "checkbox" at bounding box center [512, 51] width 14 height 7
checkbox input "true"
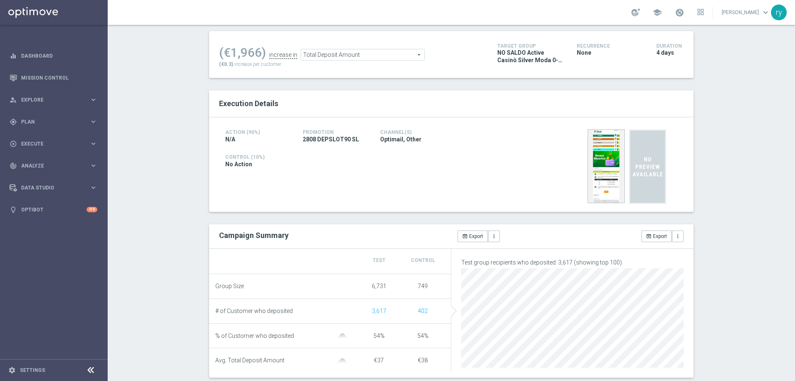
scroll to position [124, 0]
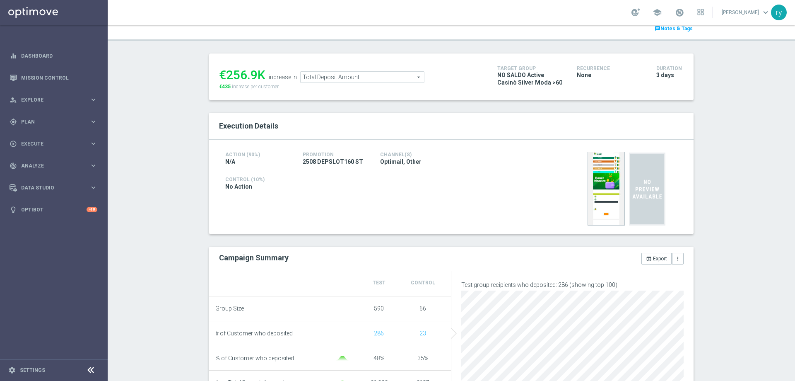
scroll to position [83, 0]
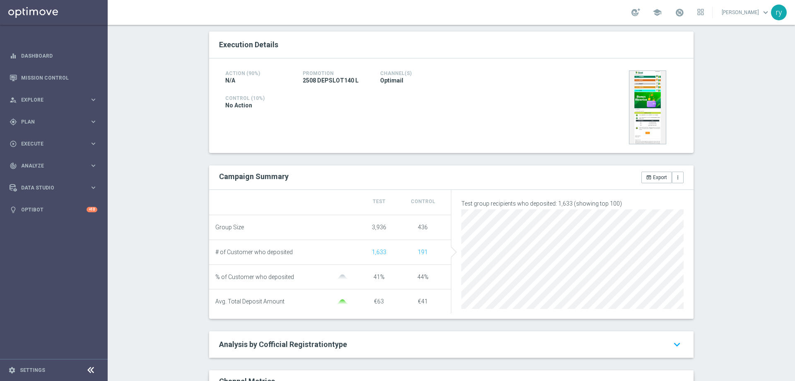
scroll to position [166, 0]
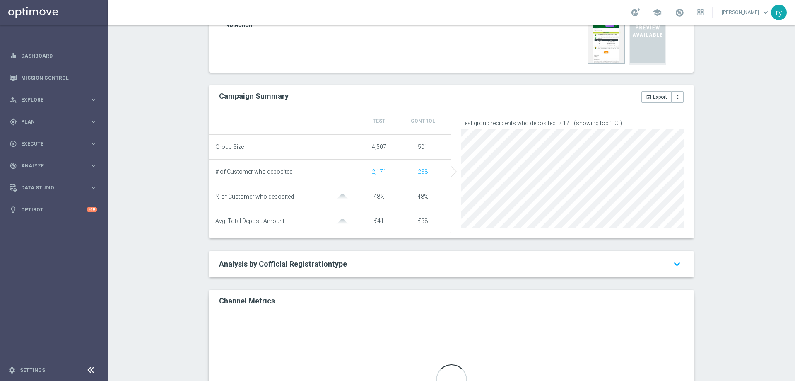
scroll to position [171, 0]
